Goal: Transaction & Acquisition: Obtain resource

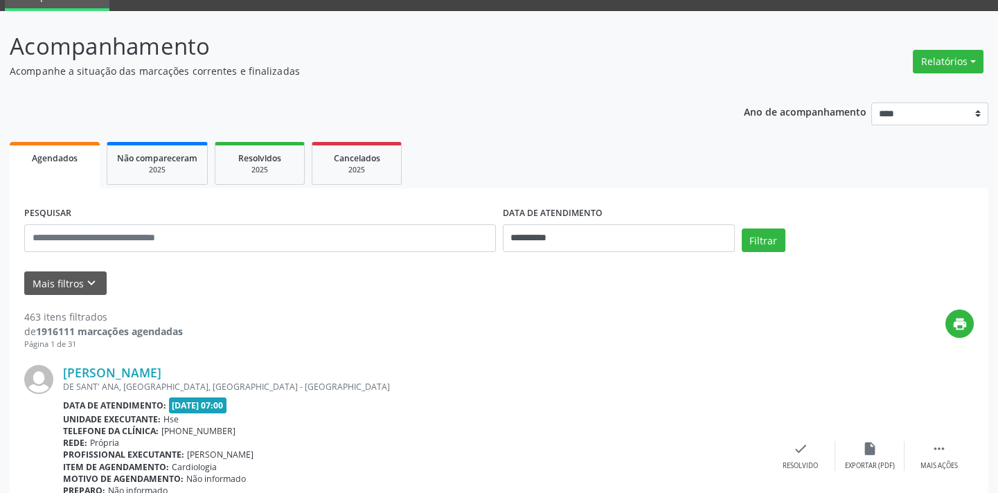
scroll to position [125, 0]
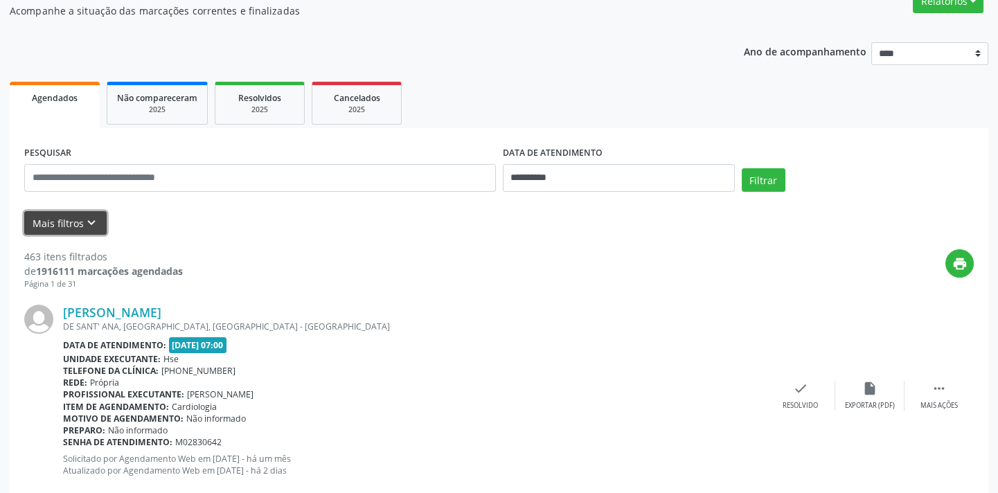
click at [64, 226] on button "Mais filtros keyboard_arrow_down" at bounding box center [65, 223] width 82 height 24
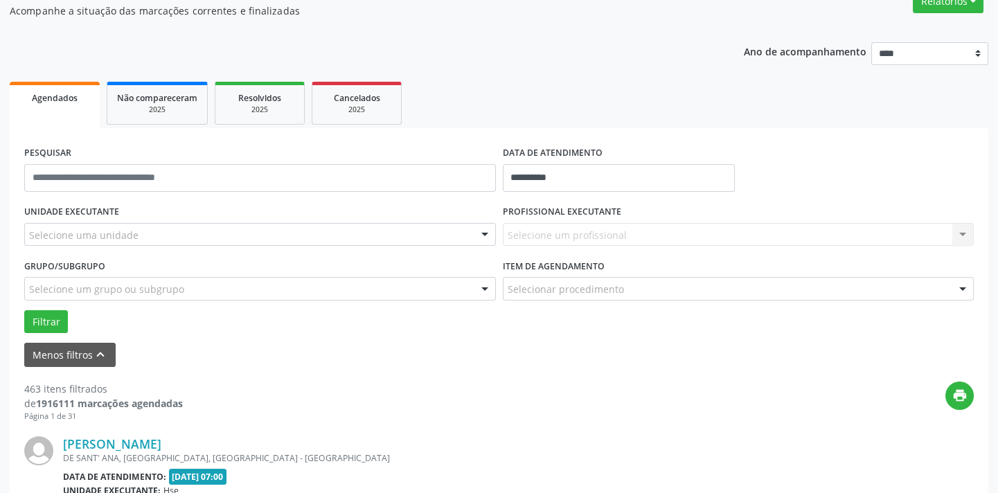
click at [175, 347] on div "Menos filtros keyboard_arrow_up" at bounding box center [499, 355] width 956 height 24
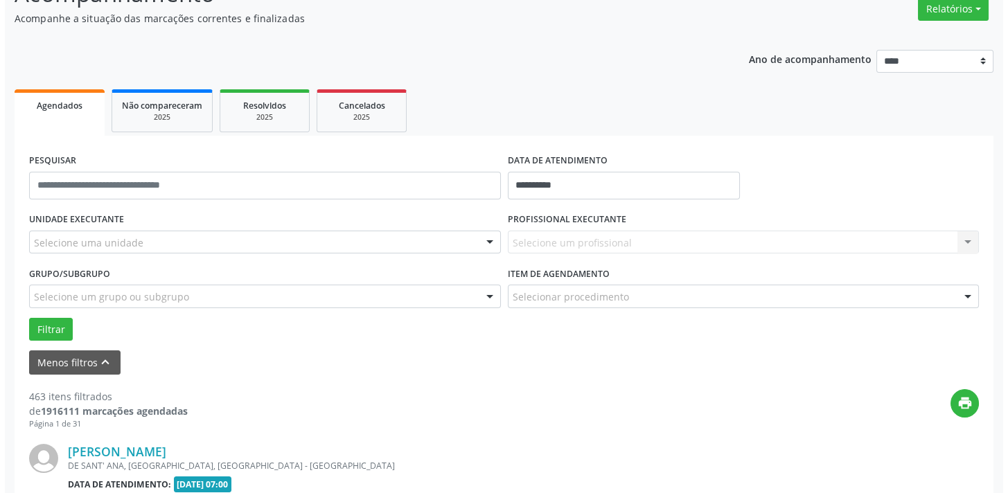
scroll to position [0, 0]
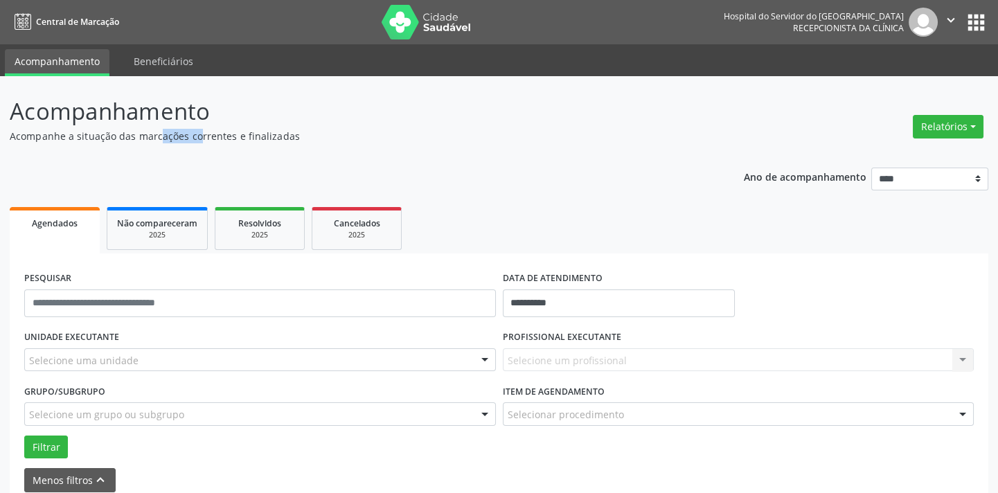
drag, startPoint x: 134, startPoint y: 136, endPoint x: 181, endPoint y: 139, distance: 47.9
click at [181, 139] on p "Acompanhe a situação das marcações correntes e finalizadas" at bounding box center [352, 136] width 685 height 15
drag, startPoint x: 10, startPoint y: 132, endPoint x: 291, endPoint y: 136, distance: 280.5
click at [291, 136] on p "Acompanhe a situação das marcações correntes e finalizadas" at bounding box center [352, 136] width 685 height 15
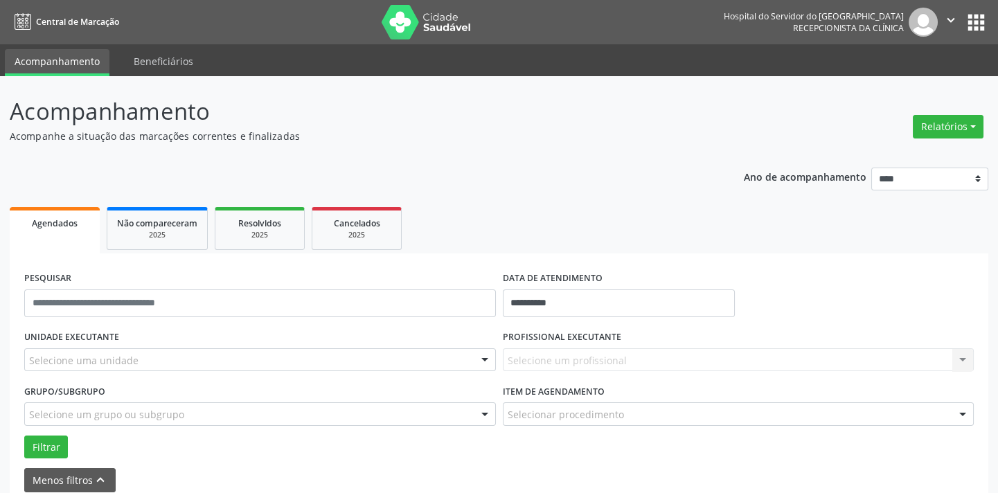
drag, startPoint x: 12, startPoint y: 101, endPoint x: 204, endPoint y: 90, distance: 192.2
drag, startPoint x: 10, startPoint y: 136, endPoint x: 289, endPoint y: 130, distance: 279.8
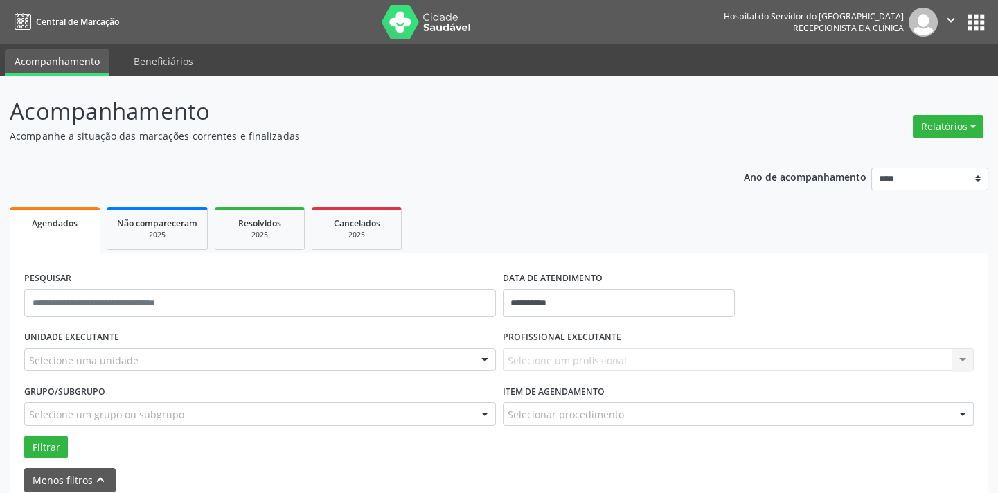
click at [289, 130] on p "Acompanhe a situação das marcações correntes e finalizadas" at bounding box center [352, 136] width 685 height 15
click at [235, 116] on p "Acompanhamento" at bounding box center [352, 111] width 685 height 35
drag, startPoint x: 13, startPoint y: 101, endPoint x: 217, endPoint y: 102, distance: 203.6
click at [217, 102] on p "Acompanhamento" at bounding box center [352, 111] width 685 height 35
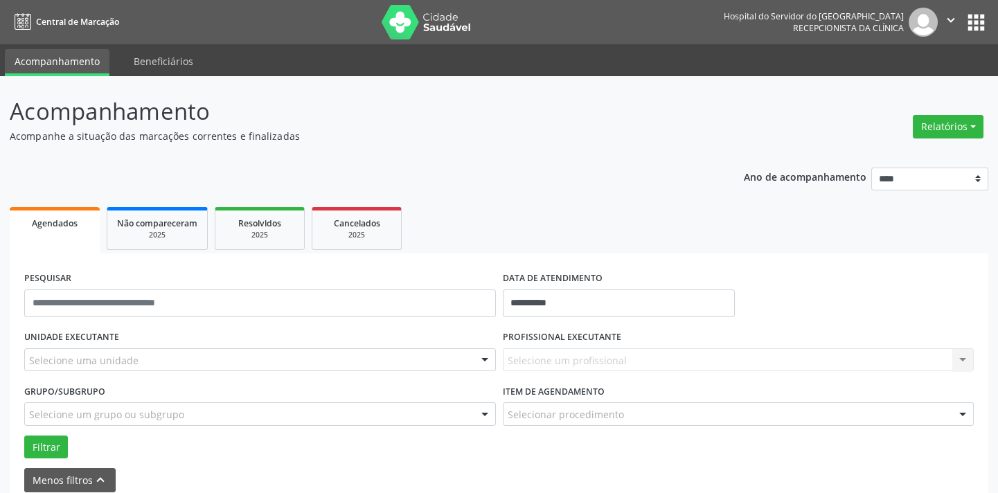
drag, startPoint x: 10, startPoint y: 130, endPoint x: 291, endPoint y: 134, distance: 280.5
click at [291, 134] on p "Acompanhe a situação das marcações correntes e finalizadas" at bounding box center [352, 136] width 685 height 15
drag, startPoint x: 12, startPoint y: 105, endPoint x: 217, endPoint y: 118, distance: 206.1
click at [217, 118] on p "Acompanhamento" at bounding box center [352, 111] width 685 height 35
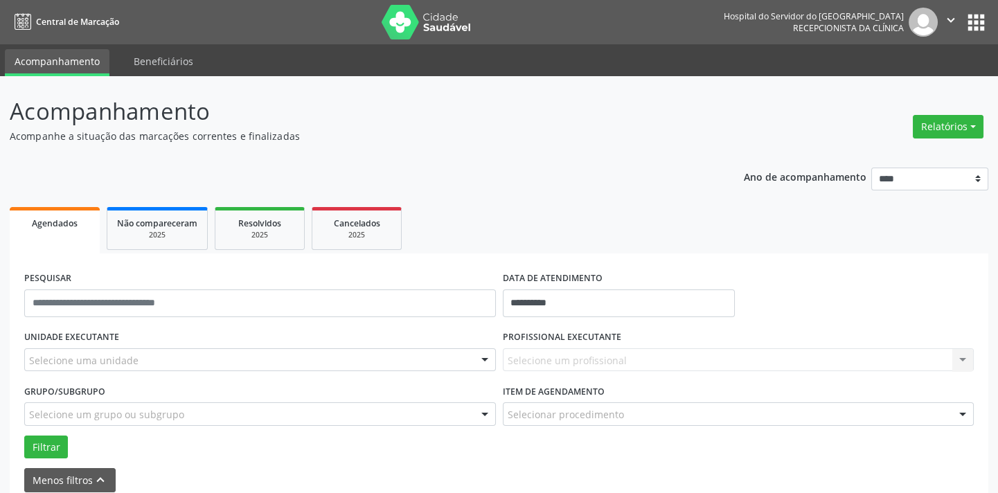
drag, startPoint x: 166, startPoint y: 150, endPoint x: 154, endPoint y: 152, distance: 12.5
drag, startPoint x: 10, startPoint y: 136, endPoint x: 286, endPoint y: 128, distance: 276.5
click at [285, 129] on p "Acompanhe a situação das marcações correntes e finalizadas" at bounding box center [352, 136] width 685 height 15
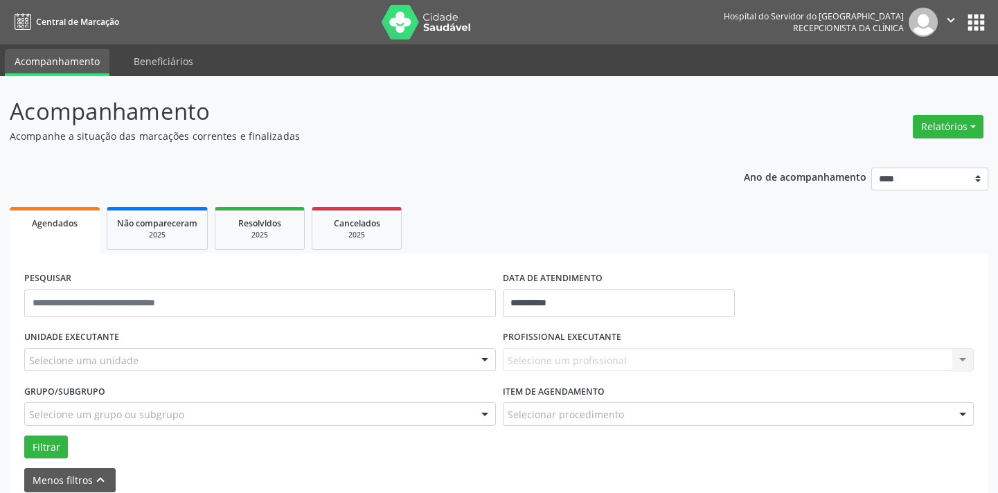
click at [290, 136] on p "Acompanhe a situação das marcações correntes e finalizadas" at bounding box center [352, 136] width 685 height 15
drag, startPoint x: 288, startPoint y: 136, endPoint x: 9, endPoint y: 139, distance: 279.1
click at [10, 139] on p "Acompanhe a situação das marcações correntes e finalizadas" at bounding box center [352, 136] width 685 height 15
click at [104, 98] on p "Acompanhamento" at bounding box center [352, 111] width 685 height 35
drag, startPoint x: 10, startPoint y: 103, endPoint x: 208, endPoint y: 102, distance: 197.4
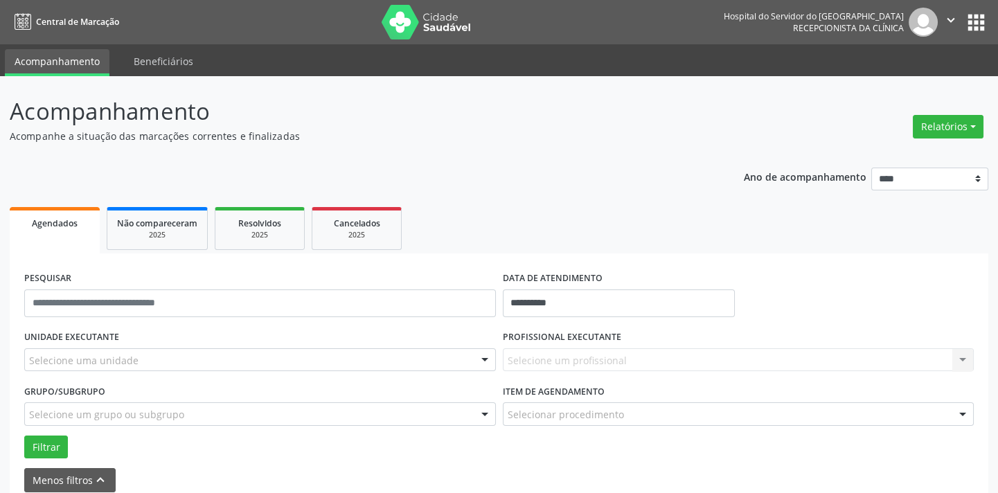
click at [208, 102] on p "Acompanhamento" at bounding box center [352, 111] width 685 height 35
click at [255, 116] on p "Acompanhamento" at bounding box center [352, 111] width 685 height 35
click at [156, 57] on link "Beneficiários" at bounding box center [163, 61] width 79 height 24
click at [100, 60] on link "Acompanhamento" at bounding box center [57, 61] width 105 height 24
click at [931, 120] on button "Relatórios" at bounding box center [948, 127] width 71 height 24
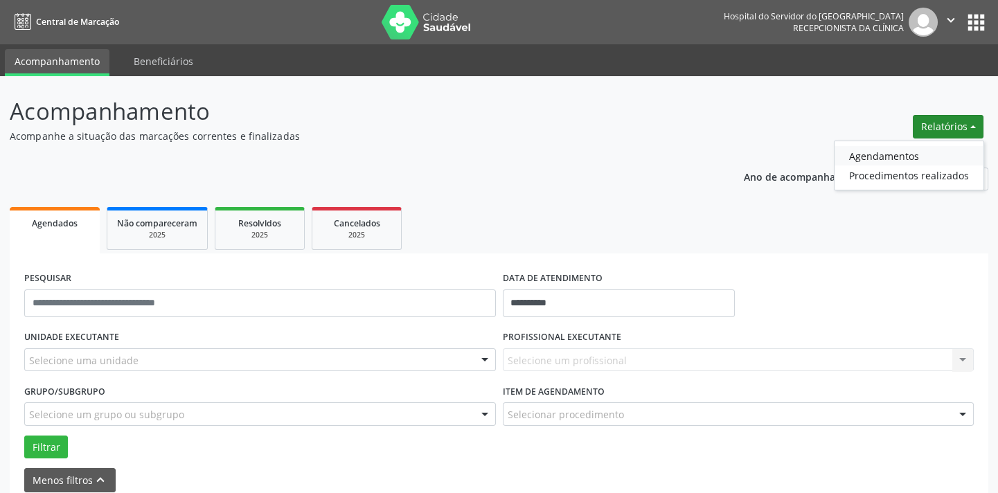
click at [904, 159] on link "Agendamentos" at bounding box center [909, 155] width 149 height 19
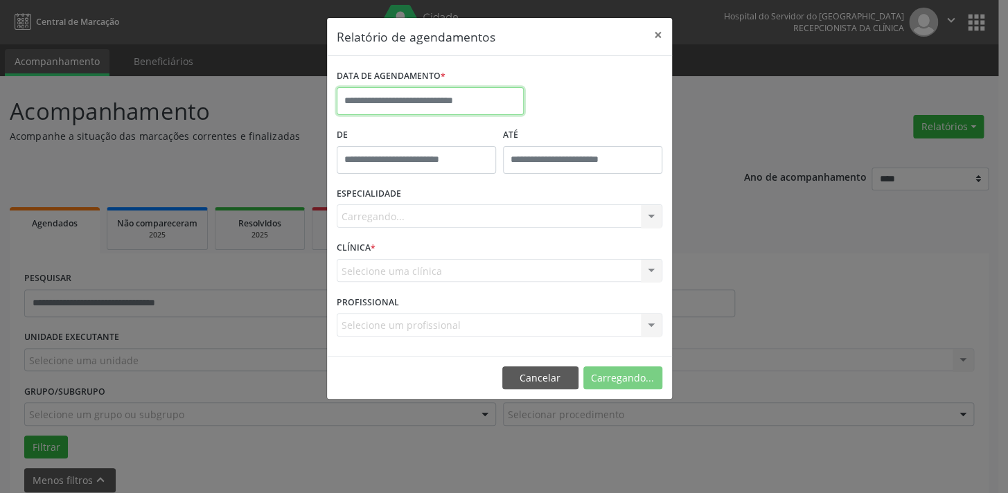
click at [450, 105] on input "text" at bounding box center [430, 101] width 187 height 28
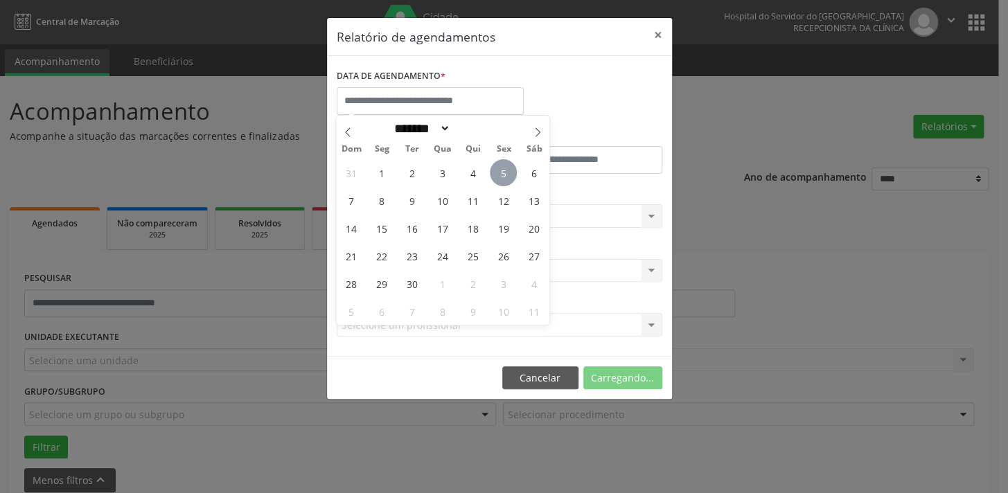
click at [502, 166] on span "5" at bounding box center [503, 172] width 27 height 27
type input "**********"
click at [502, 166] on span "5" at bounding box center [503, 172] width 27 height 27
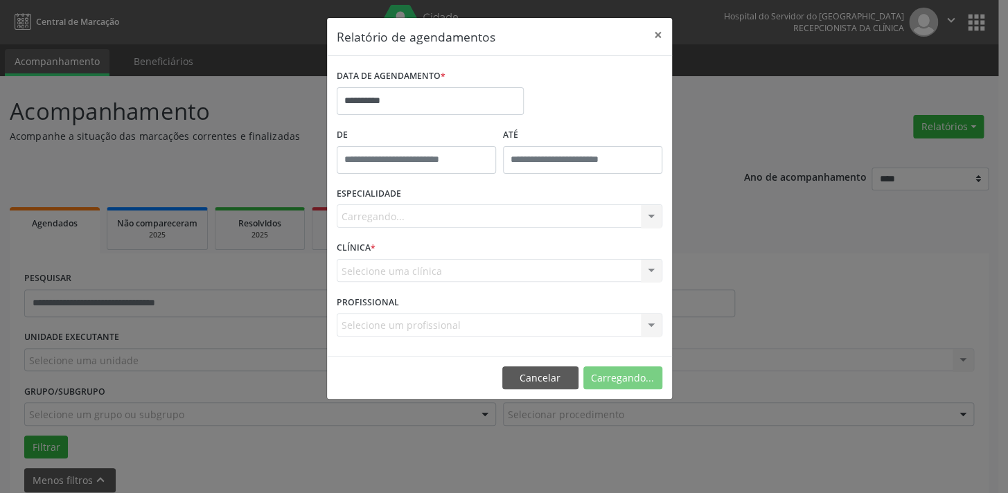
click at [468, 217] on div "Carregando... Todas as especialidades Alergologia Angiologia Arritmologia Cardi…" at bounding box center [499, 216] width 325 height 24
click at [650, 222] on div at bounding box center [651, 217] width 21 height 24
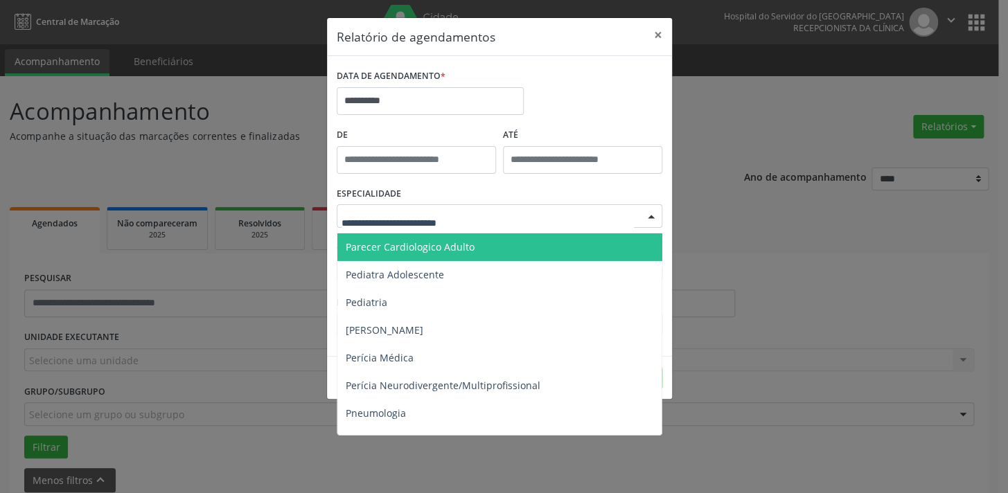
scroll to position [2078, 0]
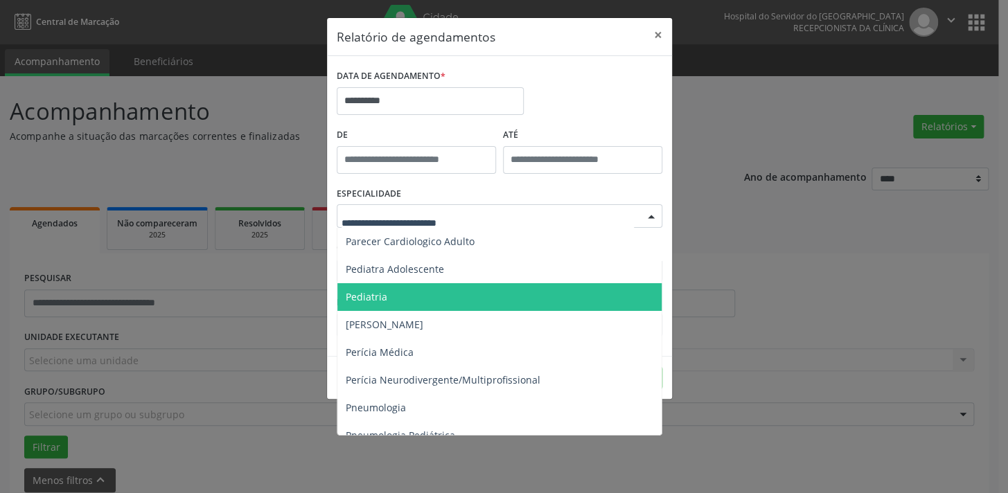
click at [443, 291] on span "Pediatria" at bounding box center [500, 297] width 326 height 28
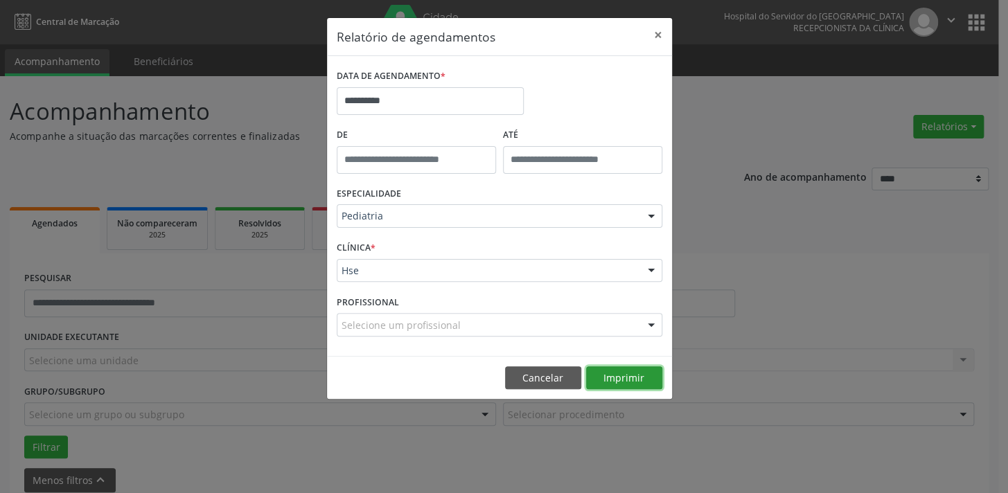
click at [597, 374] on button "Imprimir" at bounding box center [624, 378] width 76 height 24
